Goal: Communication & Community: Answer question/provide support

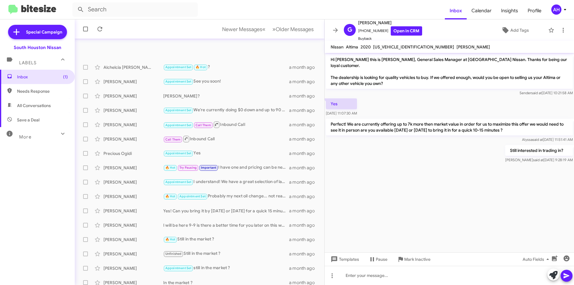
scroll to position [62, 0]
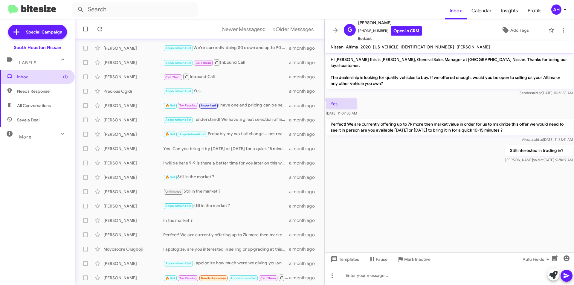
click at [41, 77] on span "Inbox (1)" at bounding box center [42, 77] width 51 height 6
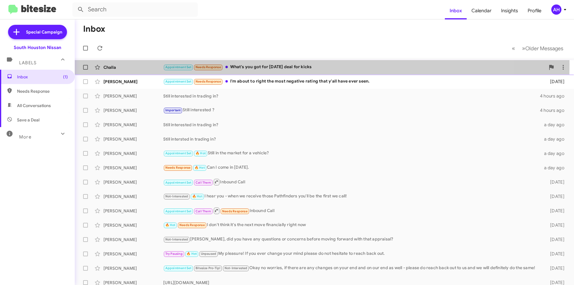
click at [162, 65] on div "Challa" at bounding box center [133, 67] width 60 height 6
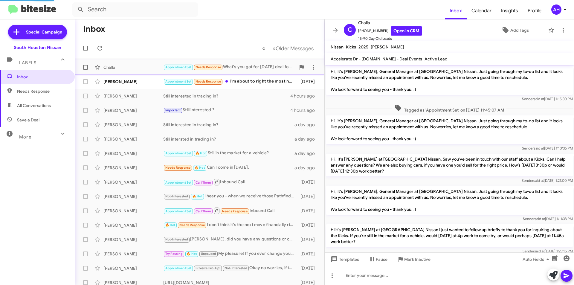
scroll to position [236, 0]
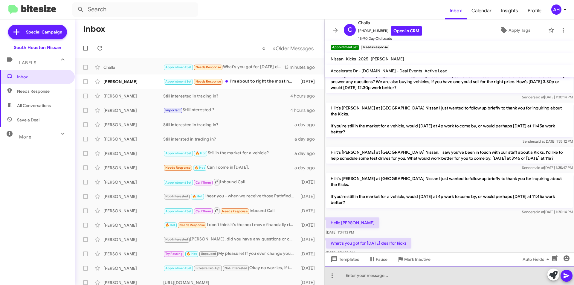
click at [446, 276] on div at bounding box center [449, 275] width 249 height 19
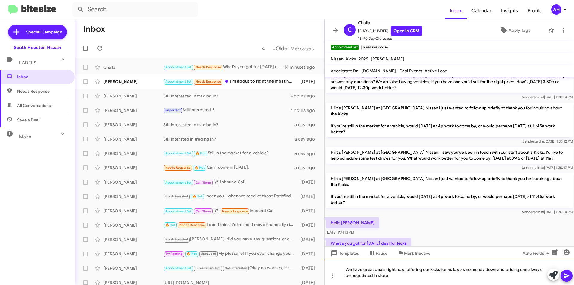
click at [400, 276] on div "We have great deals right now! offering our kicks for as low as no money down a…" at bounding box center [449, 272] width 249 height 25
click at [569, 275] on icon at bounding box center [566, 275] width 7 height 7
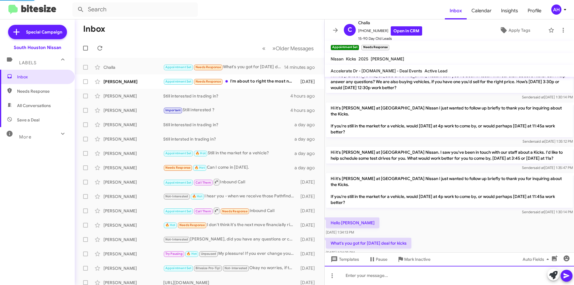
click at [499, 282] on div at bounding box center [449, 275] width 249 height 19
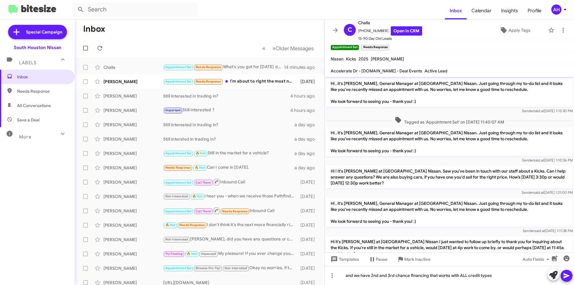
click at [568, 275] on icon at bounding box center [566, 275] width 6 height 5
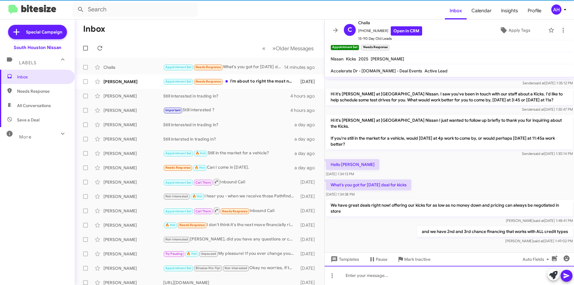
scroll to position [298, 0]
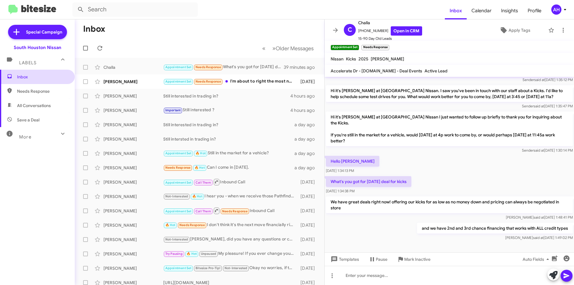
click at [44, 72] on span "Inbox" at bounding box center [37, 77] width 75 height 14
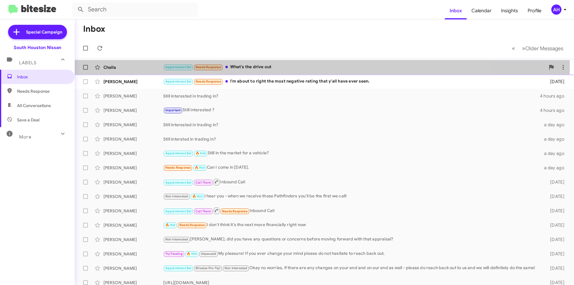
click at [113, 63] on div "Challa Appointment Set Needs Response What's the drive out 2 minutes ago" at bounding box center [325, 67] width 490 height 12
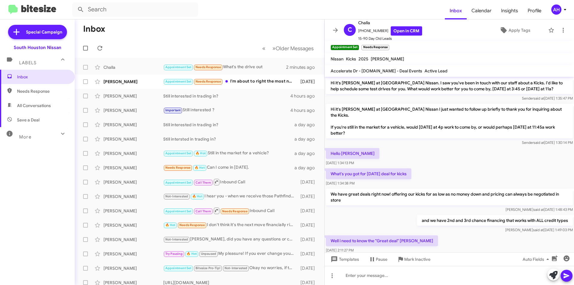
scroll to position [342, 0]
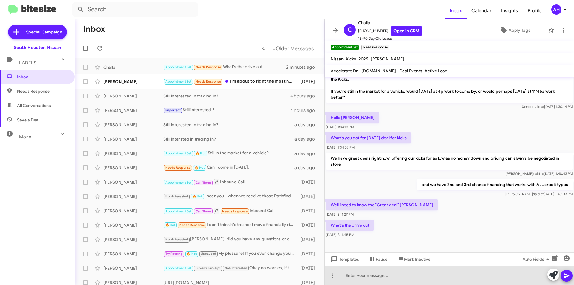
click at [383, 276] on div at bounding box center [449, 275] width 249 height 19
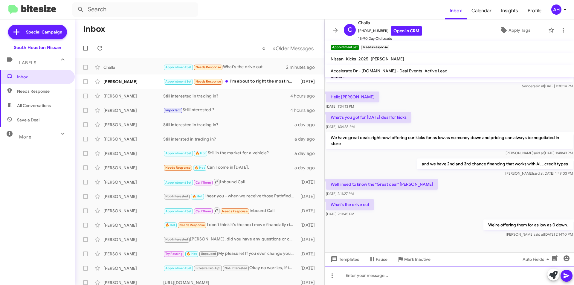
scroll to position [363, 0]
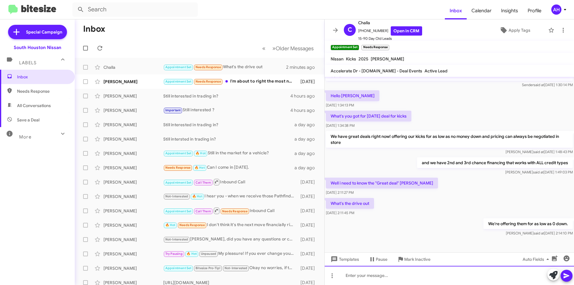
click at [414, 275] on div at bounding box center [449, 275] width 249 height 19
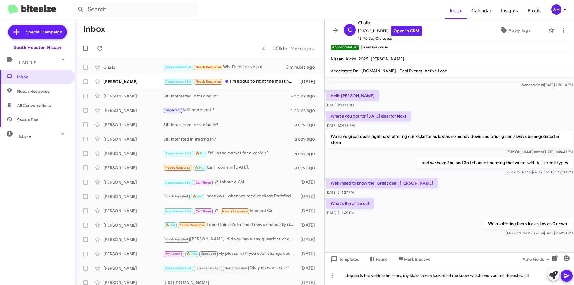
click at [565, 272] on icon at bounding box center [566, 275] width 7 height 7
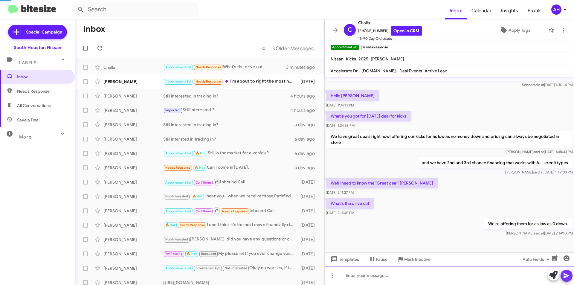
scroll to position [0, 0]
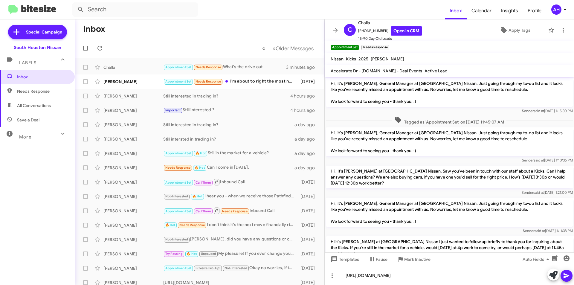
click at [570, 274] on button at bounding box center [566, 276] width 12 height 12
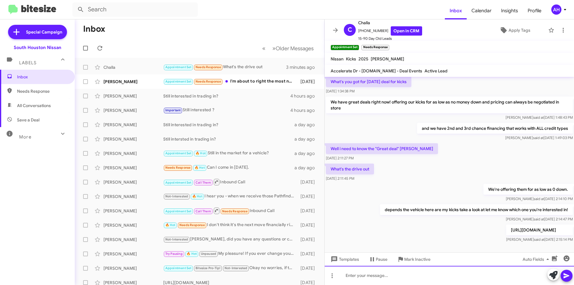
scroll to position [407, 0]
